Goal: Information Seeking & Learning: Learn about a topic

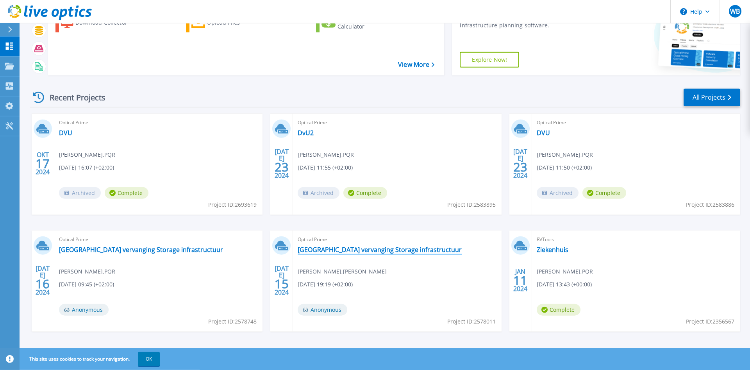
scroll to position [63, 0]
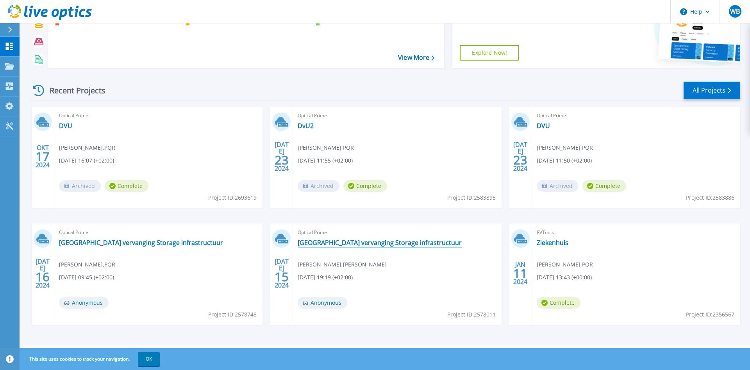
click at [382, 243] on link "[GEOGRAPHIC_DATA] vervanging Storage infrastructuur" at bounding box center [380, 243] width 164 height 8
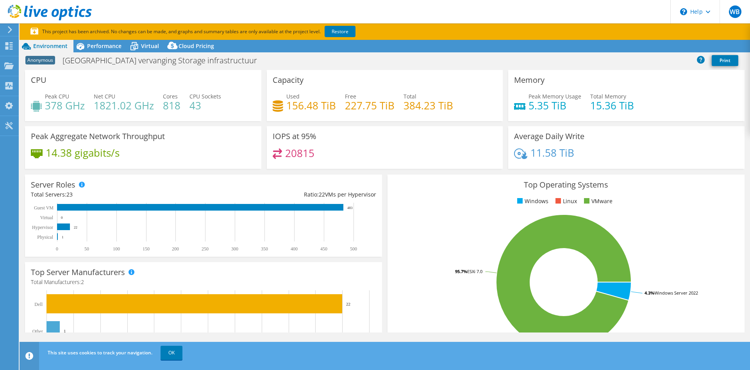
select select "USD"
click at [345, 35] on link "Restore" at bounding box center [340, 31] width 31 height 11
click at [45, 97] on div "Peak CPU 378 GHz" at bounding box center [58, 101] width 54 height 18
click at [575, 104] on h4 "5.35 TiB" at bounding box center [555, 105] width 53 height 9
click at [614, 103] on h4 "15.36 TiB" at bounding box center [612, 105] width 44 height 9
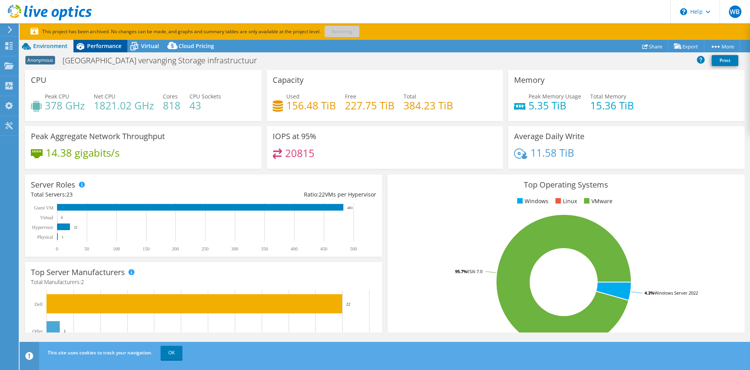
click at [112, 45] on span "Performance" at bounding box center [104, 45] width 34 height 7
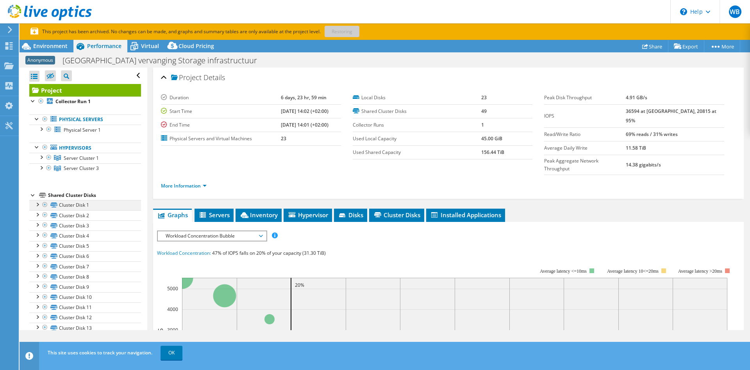
click at [39, 204] on div at bounding box center [37, 204] width 8 height 8
click at [86, 215] on link "Disk 2 | Server 1" at bounding box center [85, 215] width 112 height 10
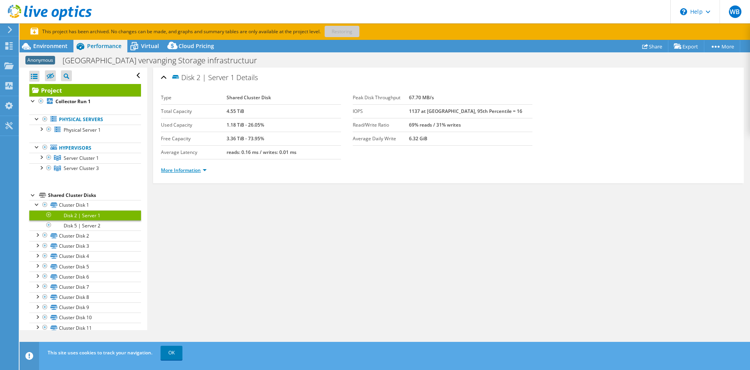
click at [204, 170] on link "More Information" at bounding box center [184, 170] width 46 height 7
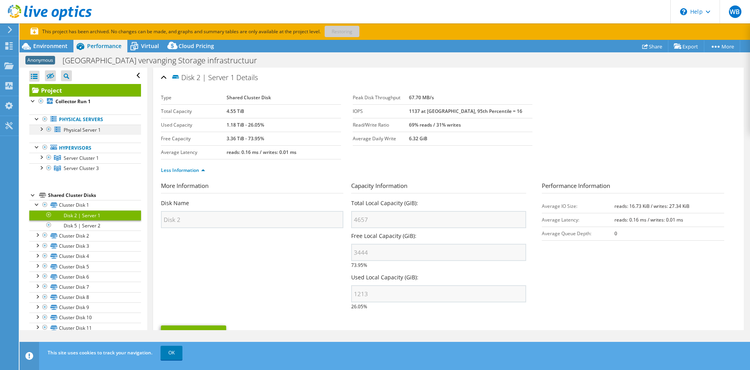
click at [40, 131] on div at bounding box center [41, 129] width 8 height 8
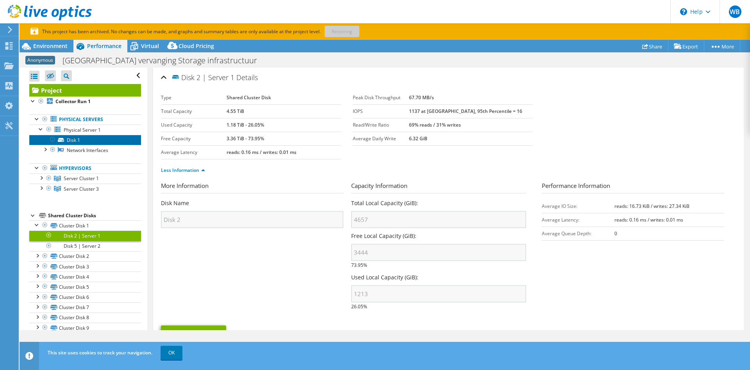
click at [73, 141] on link "Disk 1" at bounding box center [85, 140] width 112 height 10
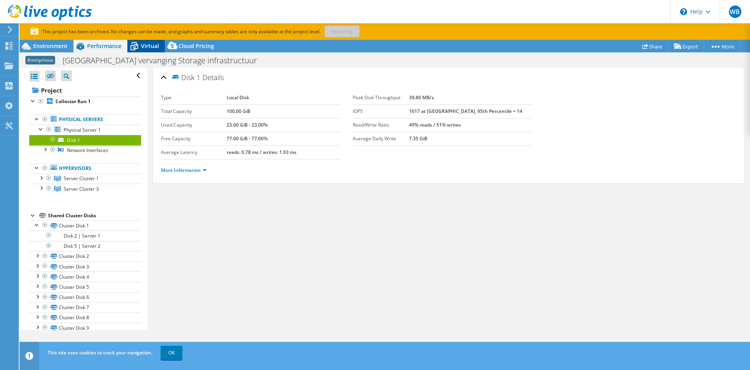
click at [153, 45] on span "Virtual" at bounding box center [150, 45] width 18 height 7
